Goal: Information Seeking & Learning: Find specific fact

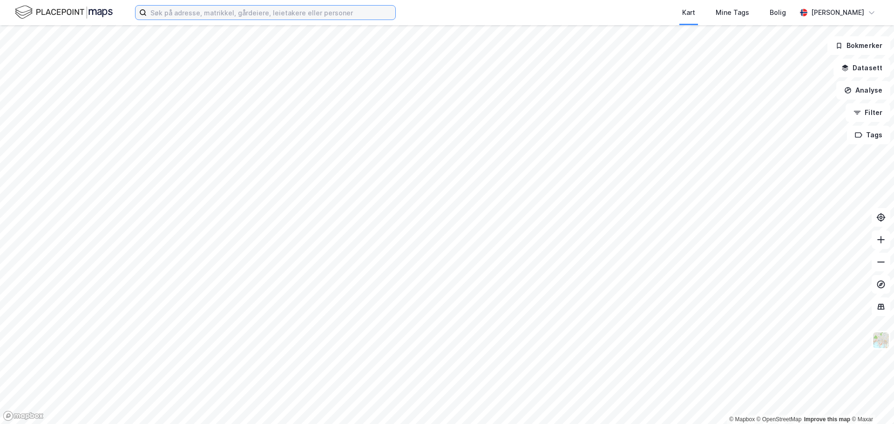
click at [196, 11] on input at bounding box center [271, 13] width 249 height 14
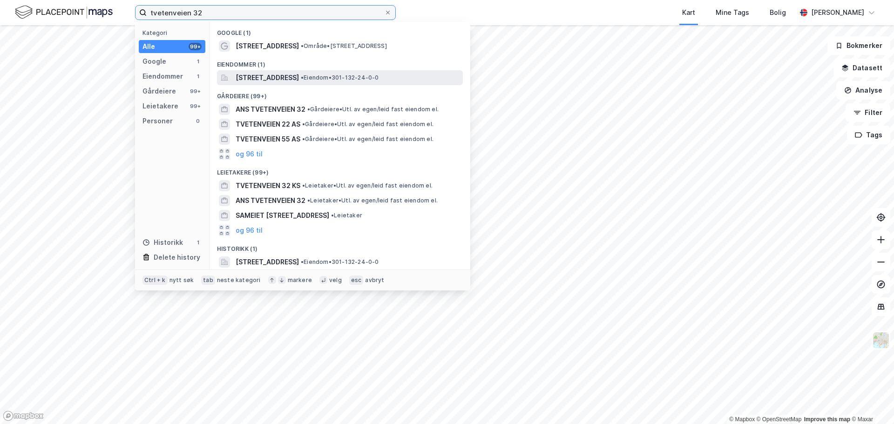
type input "tvetenveien 32"
click at [283, 75] on span "[STREET_ADDRESS]" at bounding box center [267, 77] width 63 height 11
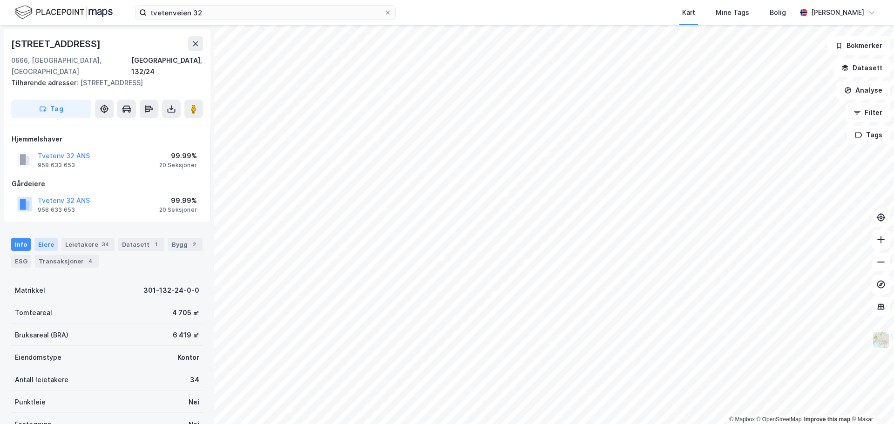
click at [41, 238] on div "Eiere" at bounding box center [45, 244] width 23 height 13
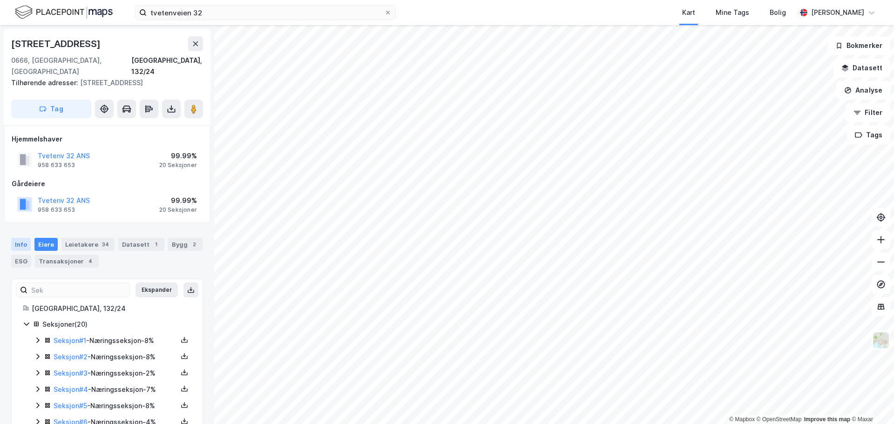
click at [19, 238] on div "Info" at bounding box center [21, 244] width 20 height 13
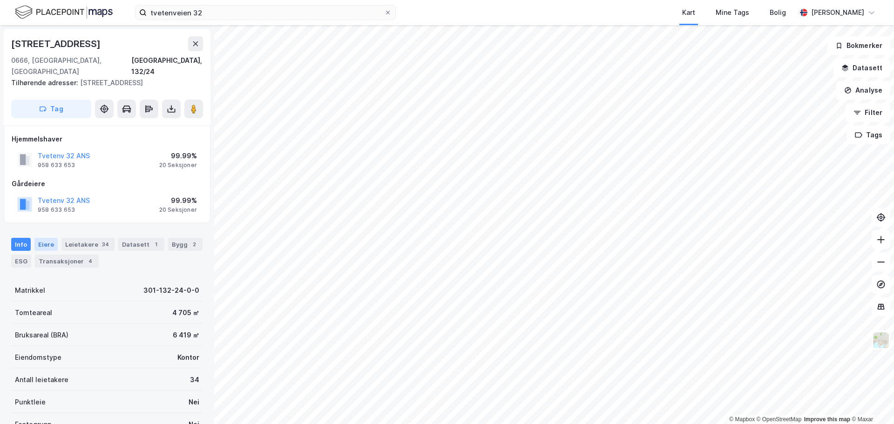
click at [45, 238] on div "Eiere" at bounding box center [45, 244] width 23 height 13
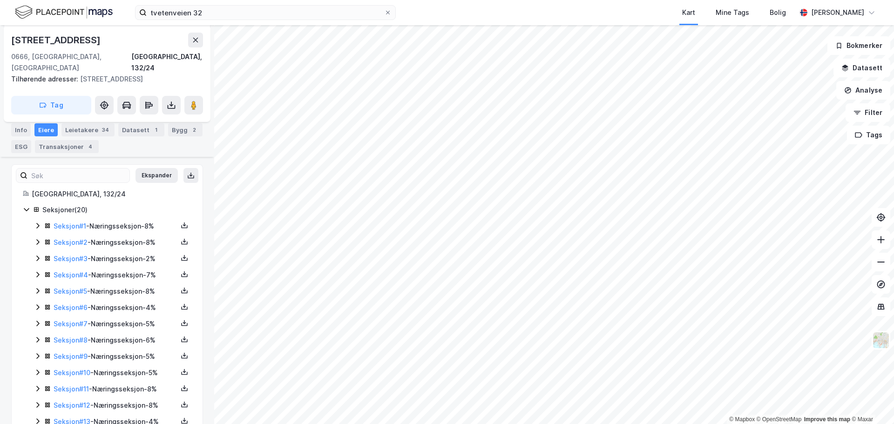
scroll to position [140, 0]
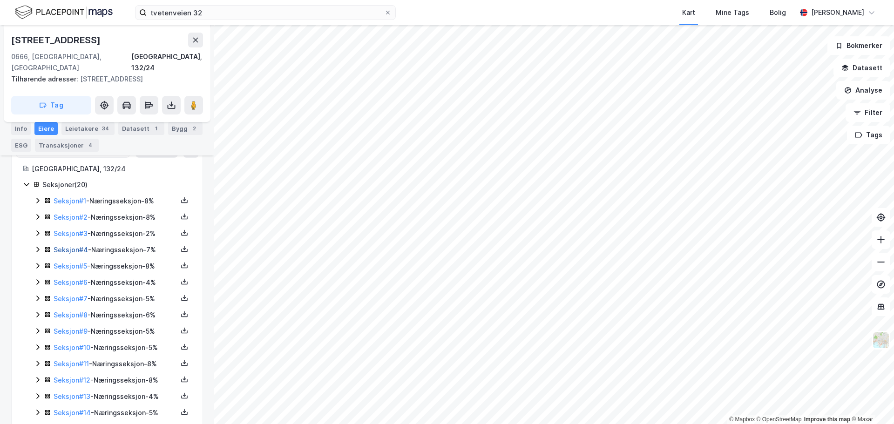
click at [80, 246] on link "Seksjon # 4" at bounding box center [71, 250] width 34 height 8
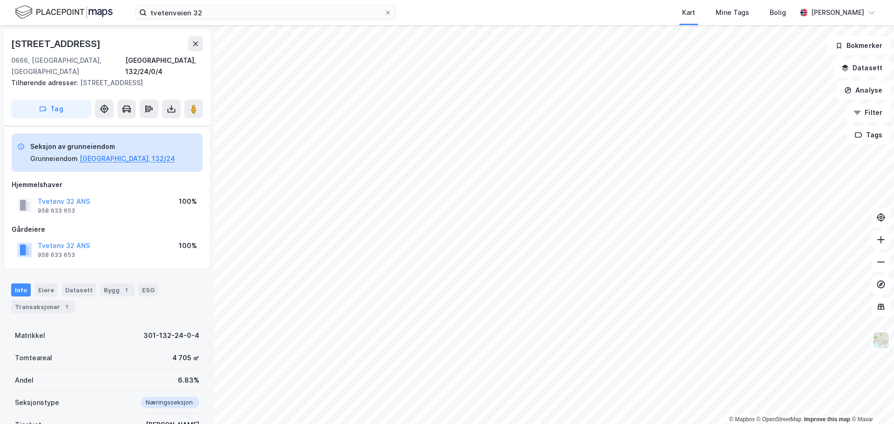
scroll to position [102, 0]
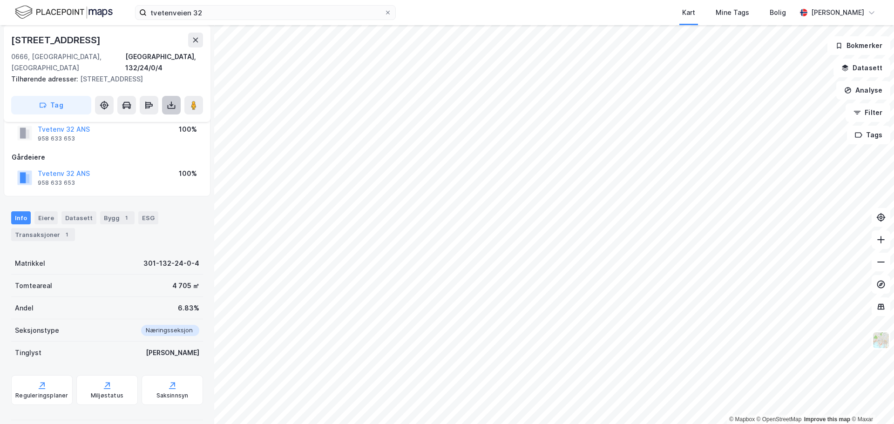
click at [172, 99] on button at bounding box center [171, 105] width 19 height 19
click at [137, 120] on div "Last ned grunnbok" at bounding box center [125, 123] width 54 height 7
click at [0, 0] on button "Tvetenv 32 ANS" at bounding box center [0, 0] width 0 height 0
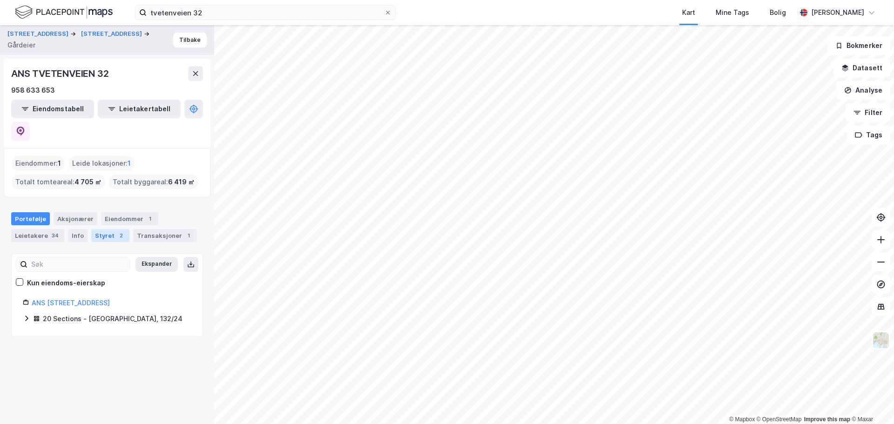
click at [101, 229] on div "Styret 2" at bounding box center [110, 235] width 38 height 13
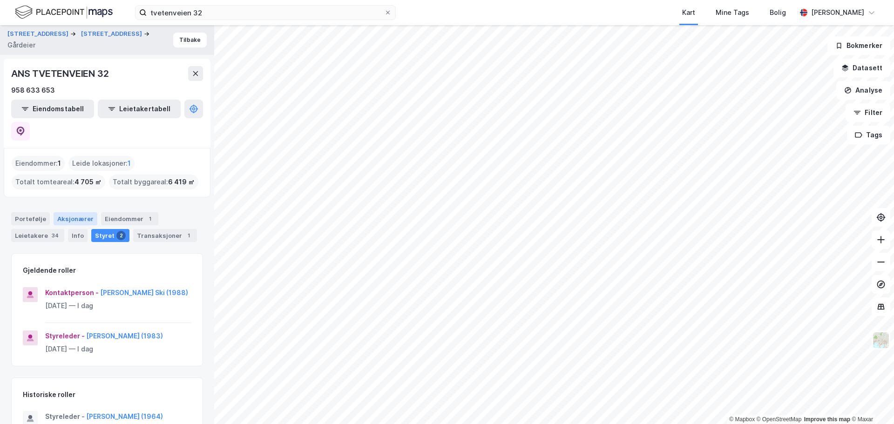
click at [61, 212] on div "Aksjonærer" at bounding box center [76, 218] width 44 height 13
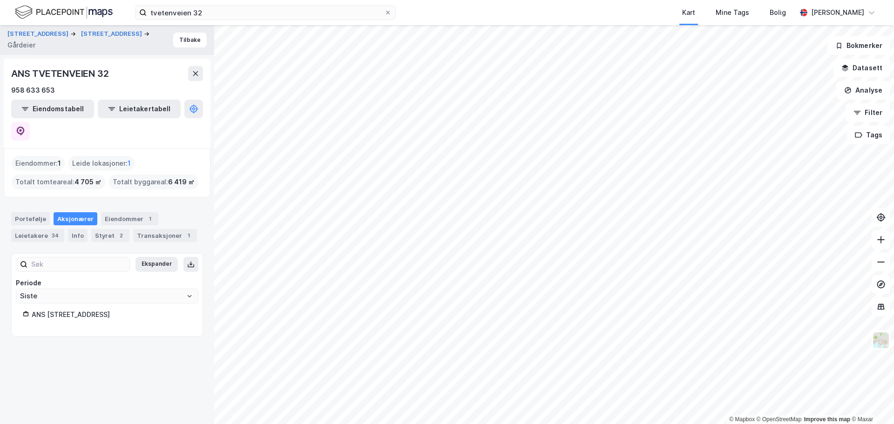
click at [68, 309] on div "ANS [STREET_ADDRESS]" at bounding box center [112, 314] width 160 height 11
click at [34, 212] on div "Portefølje" at bounding box center [30, 218] width 39 height 13
click at [62, 299] on link "ANS [STREET_ADDRESS]" at bounding box center [71, 303] width 78 height 8
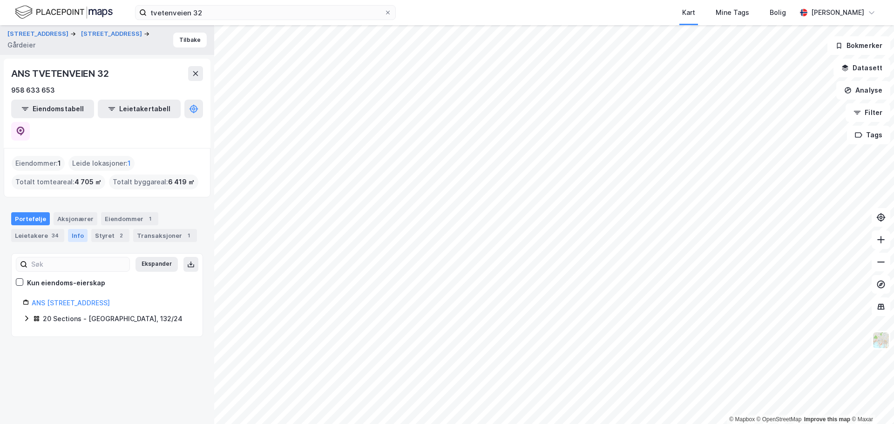
click at [75, 229] on div "Info" at bounding box center [78, 235] width 20 height 13
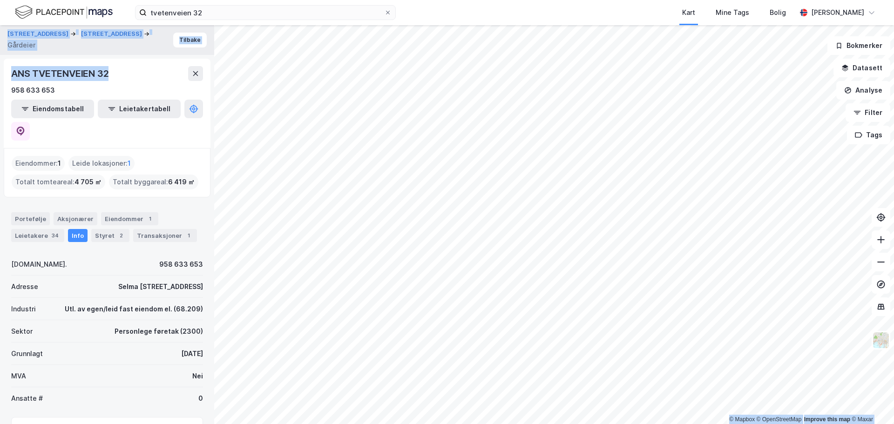
drag, startPoint x: 123, startPoint y: 78, endPoint x: -131, endPoint y: 73, distance: 254.3
click at [0, 73] on html "tvetenveien 32 Kart Mine Tags Bolig [PERSON_NAME] © Mapbox © OpenStreetMap Impr…" at bounding box center [447, 212] width 894 height 424
click at [114, 74] on div "ANS TVETENVEIEN 32" at bounding box center [107, 73] width 192 height 15
drag, startPoint x: 118, startPoint y: 77, endPoint x: 8, endPoint y: 79, distance: 110.4
click at [8, 79] on div "ANS TVETENVEIEN 32 958 633 653 Eiendomstabell Leietakertabell" at bounding box center [107, 103] width 207 height 89
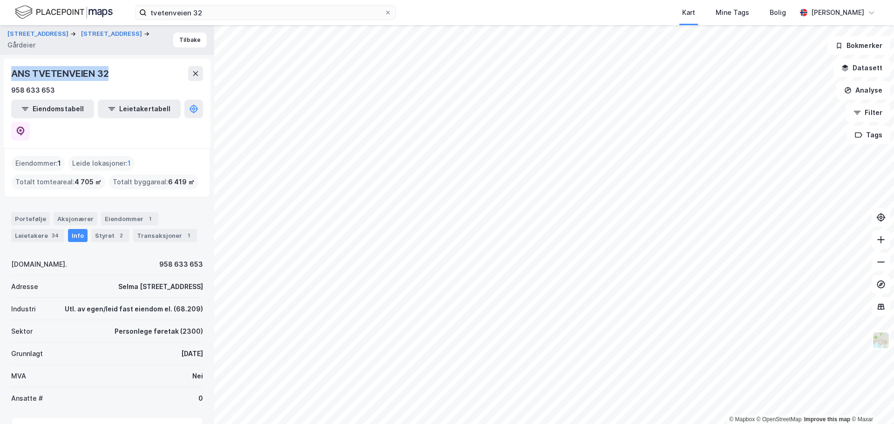
copy div "ANS TVETENVEIEN 32"
